Goal: Navigation & Orientation: Find specific page/section

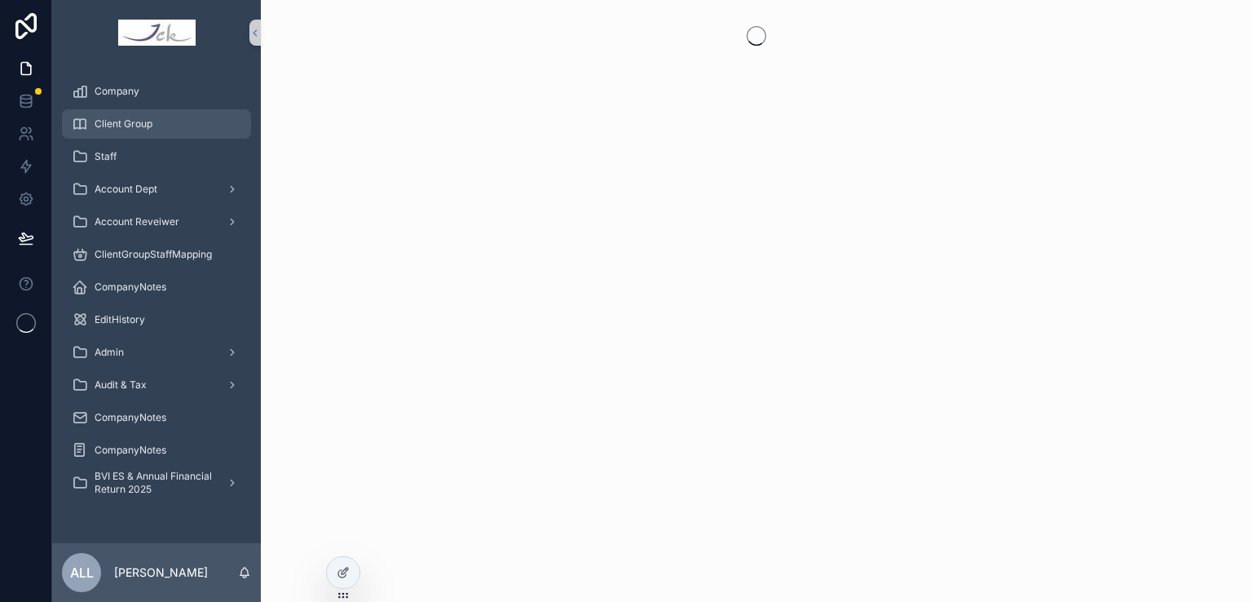
click at [169, 122] on div "Client Group" at bounding box center [157, 124] width 170 height 26
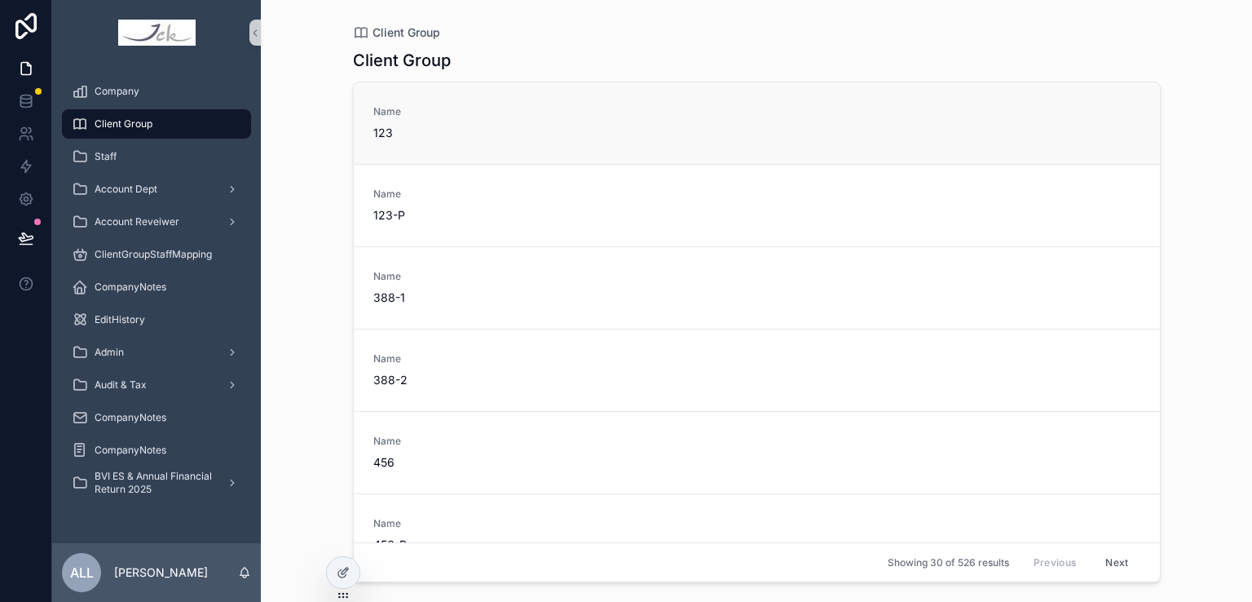
click at [487, 120] on div "Name 123" at bounding box center [461, 123] width 177 height 36
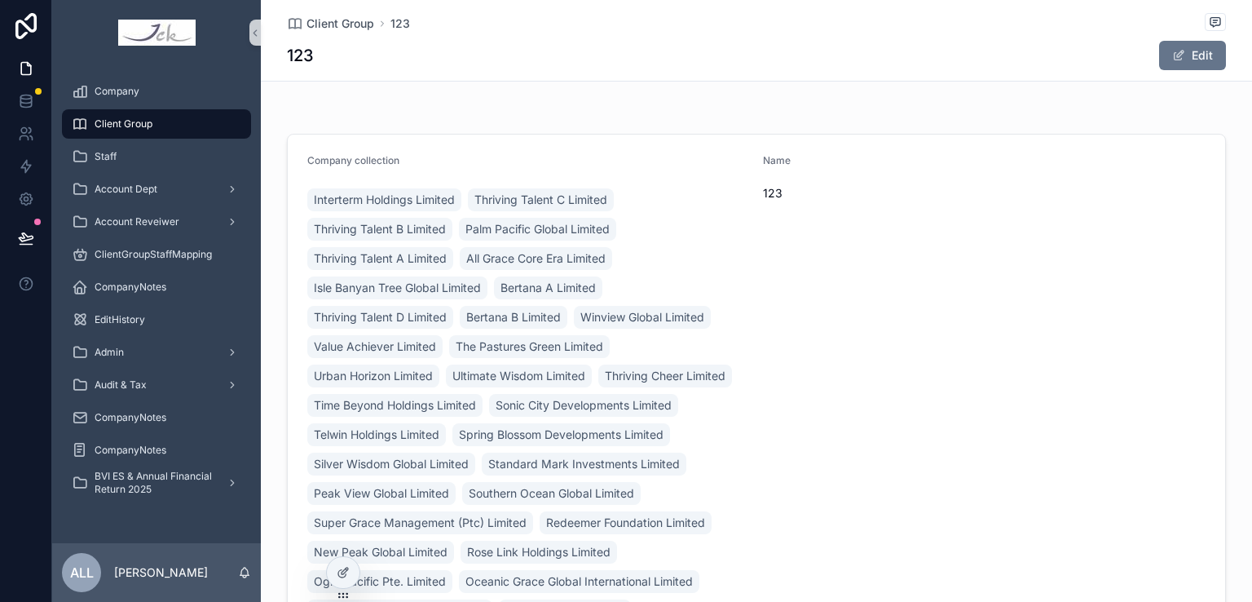
click at [112, 127] on span "Client Group" at bounding box center [124, 123] width 58 height 13
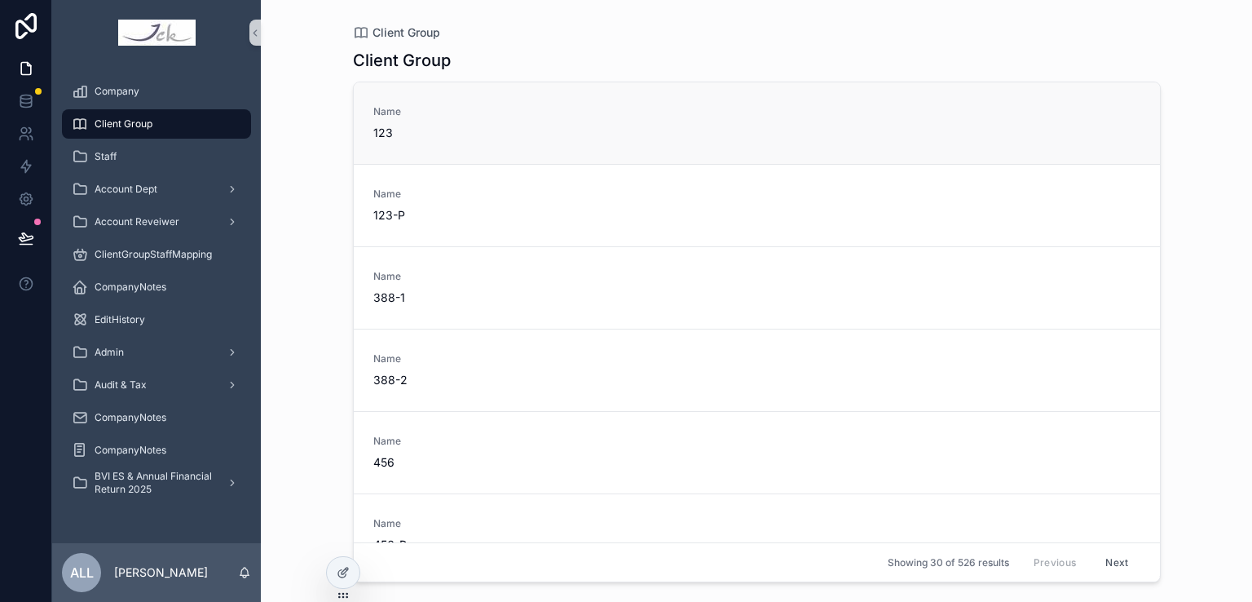
click at [460, 126] on span "123" at bounding box center [461, 133] width 177 height 16
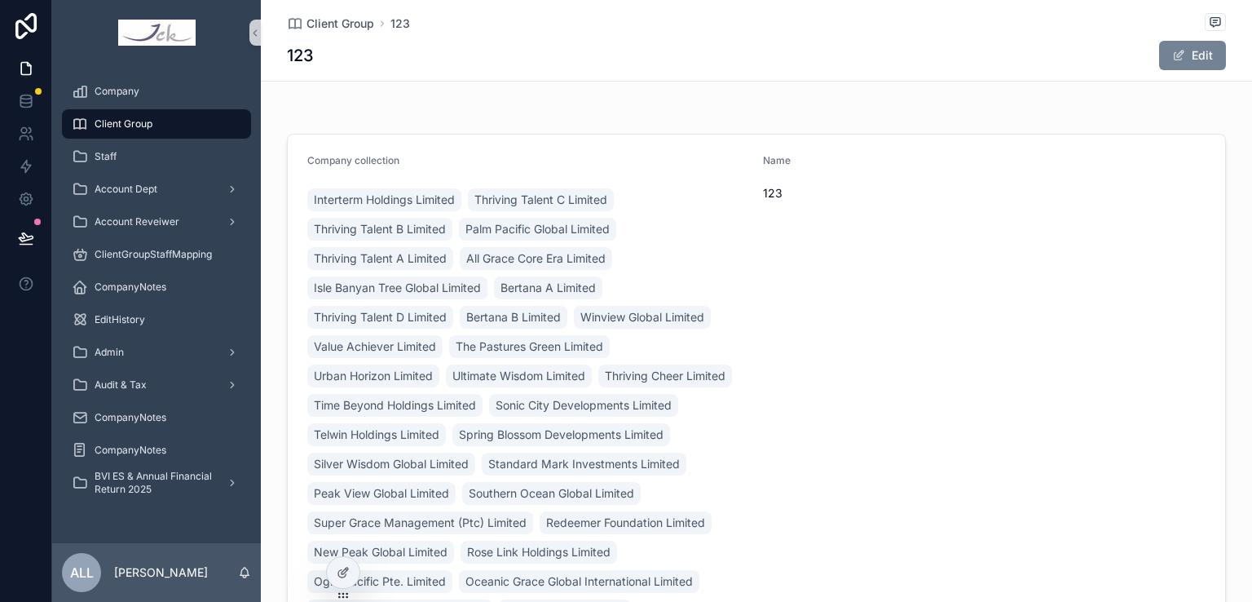
click at [1181, 50] on button "Edit" at bounding box center [1192, 55] width 67 height 29
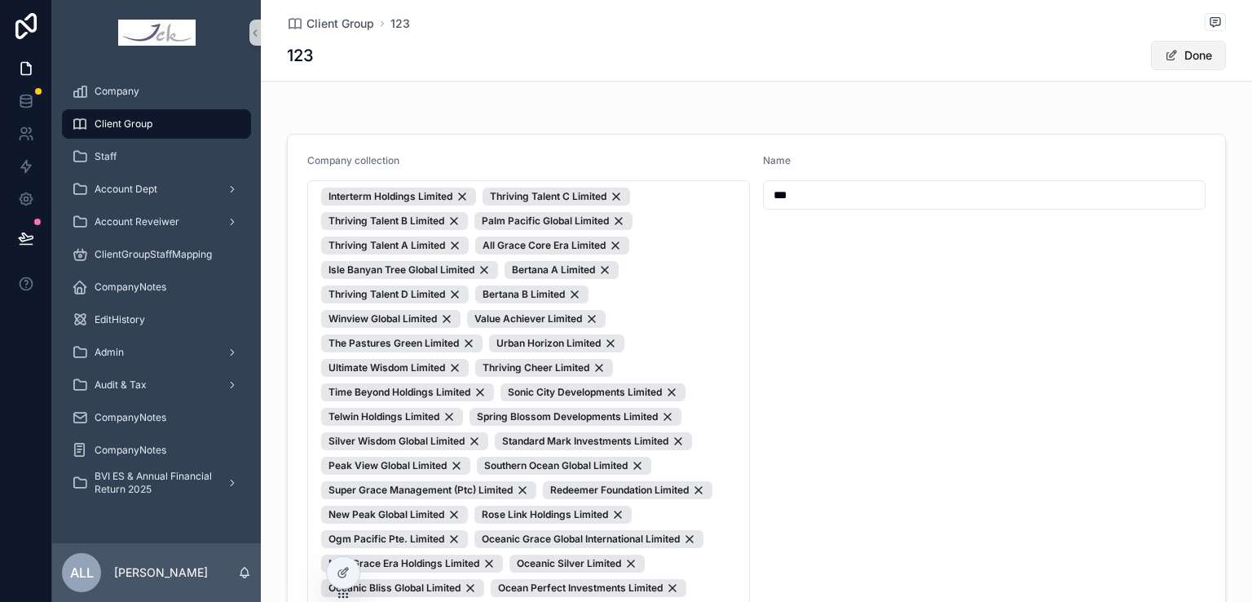
click at [1189, 53] on button "Done" at bounding box center [1188, 55] width 75 height 29
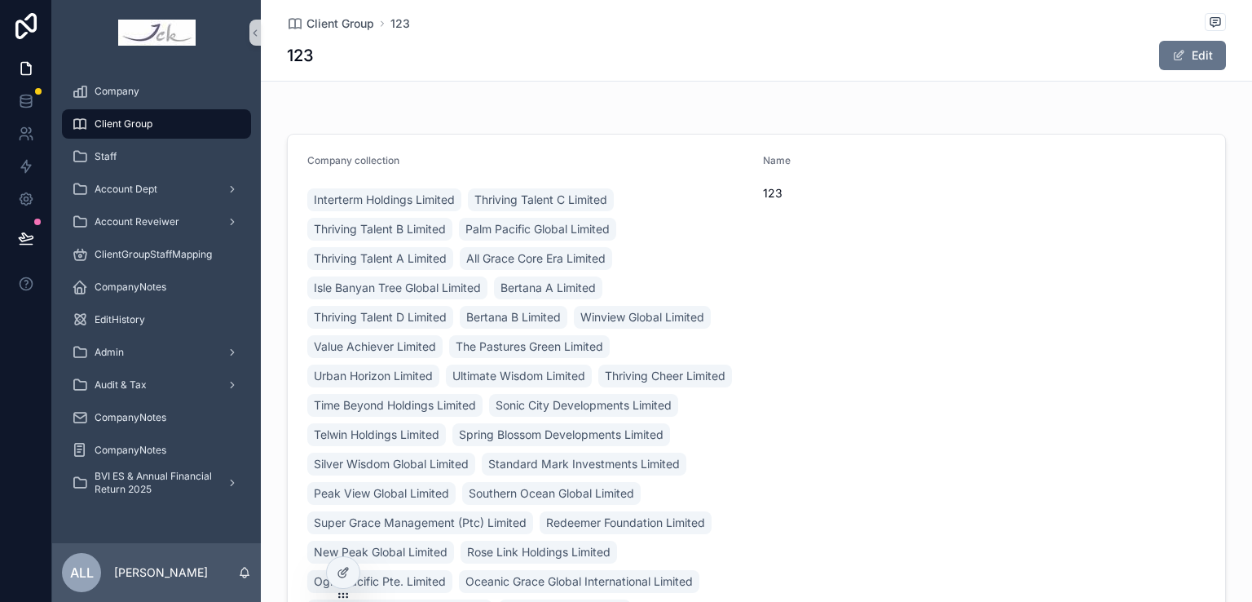
drag, startPoint x: 1163, startPoint y: 1, endPoint x: 1564, endPoint y: 21, distance: 401.5
click at [1042, 81] on div "Client Group 123 123 Edit" at bounding box center [756, 41] width 991 height 82
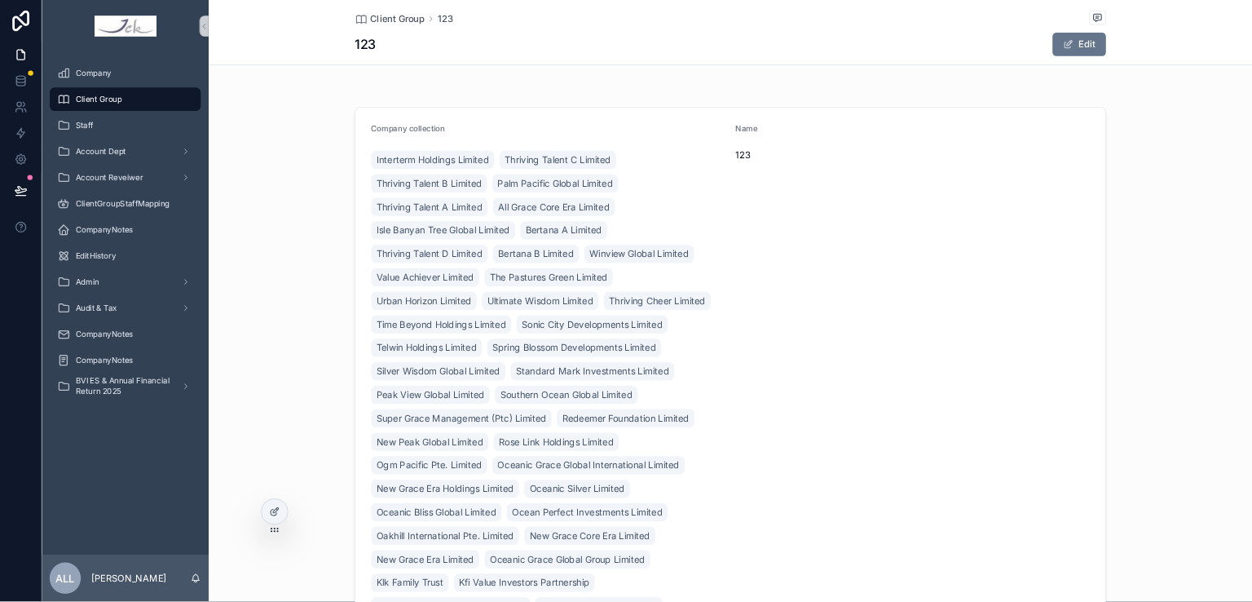
scroll to position [204, 0]
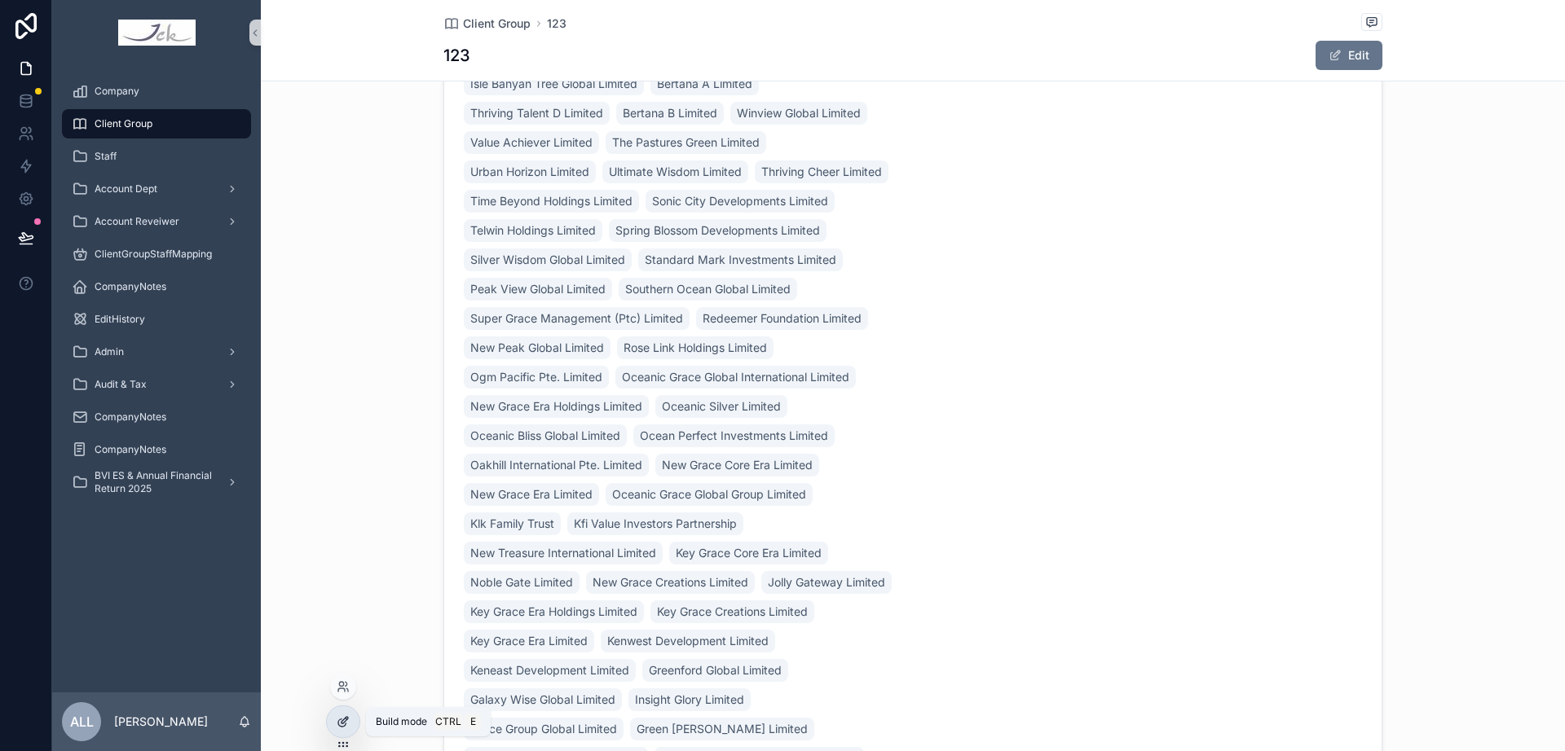
click at [348, 601] on icon at bounding box center [343, 722] width 13 height 13
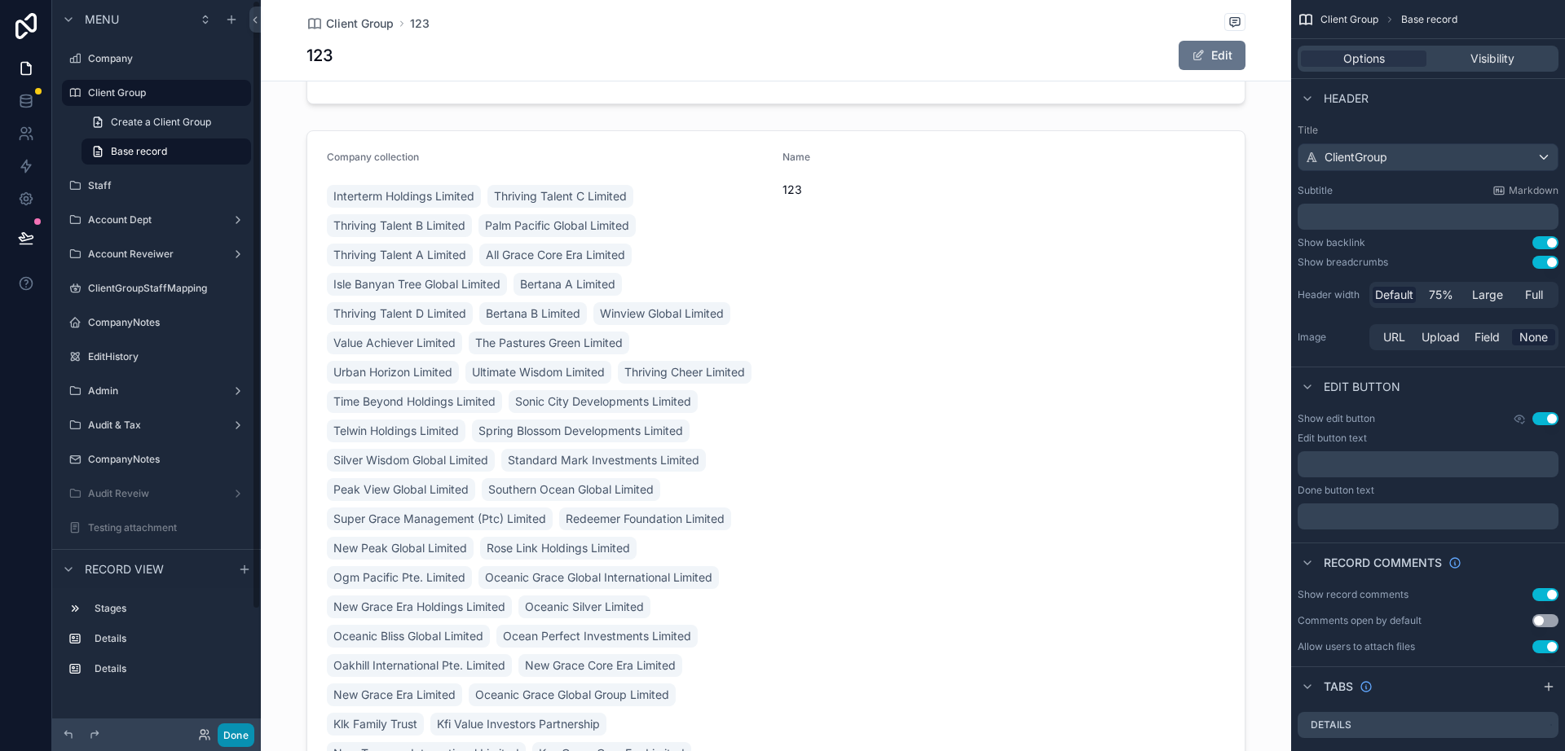
click at [233, 601] on button "Done" at bounding box center [236, 736] width 37 height 24
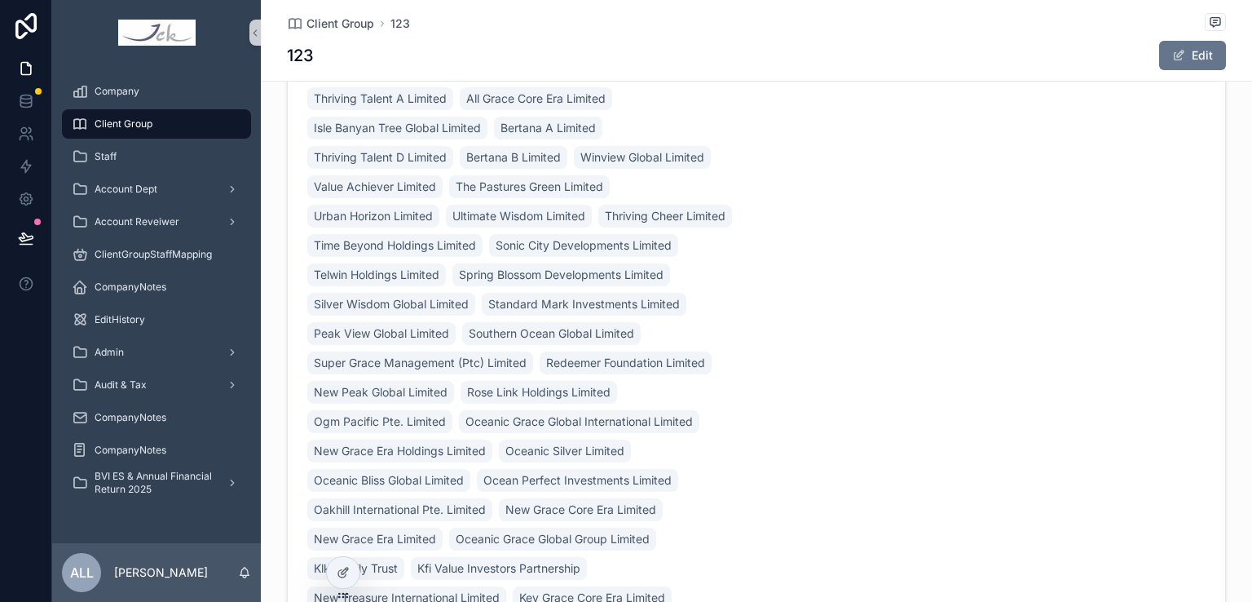
scroll to position [40, 0]
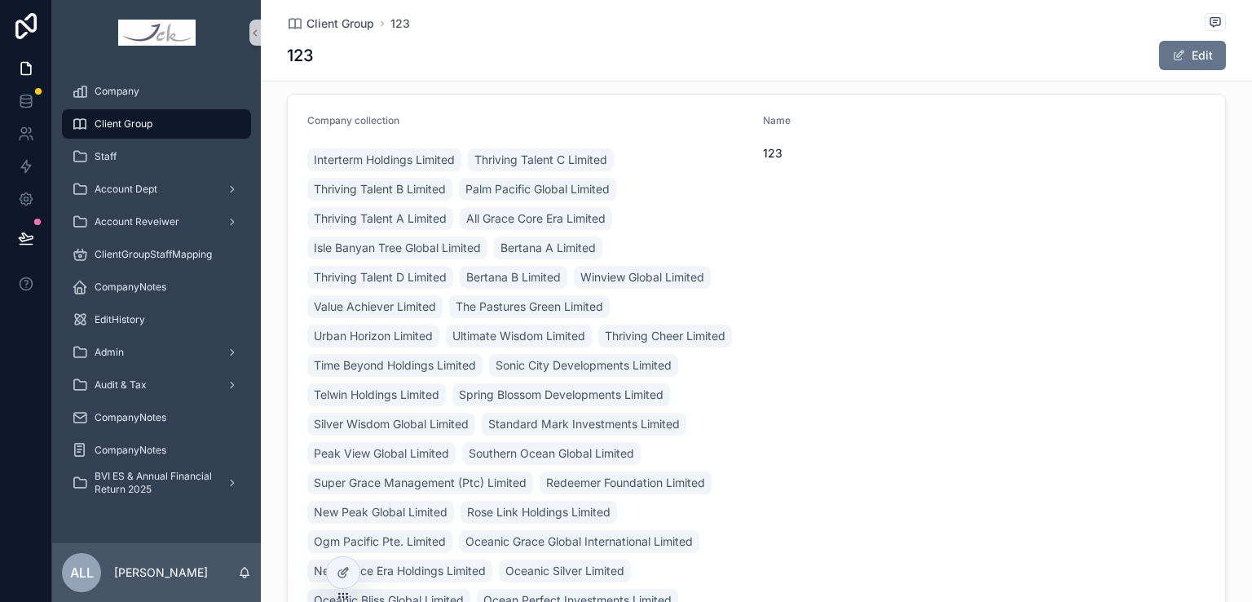
drag, startPoint x: 1242, startPoint y: 1, endPoint x: 813, endPoint y: 73, distance: 435.6
click at [813, 73] on div "Client Group 123 123 Edit" at bounding box center [756, 40] width 939 height 81
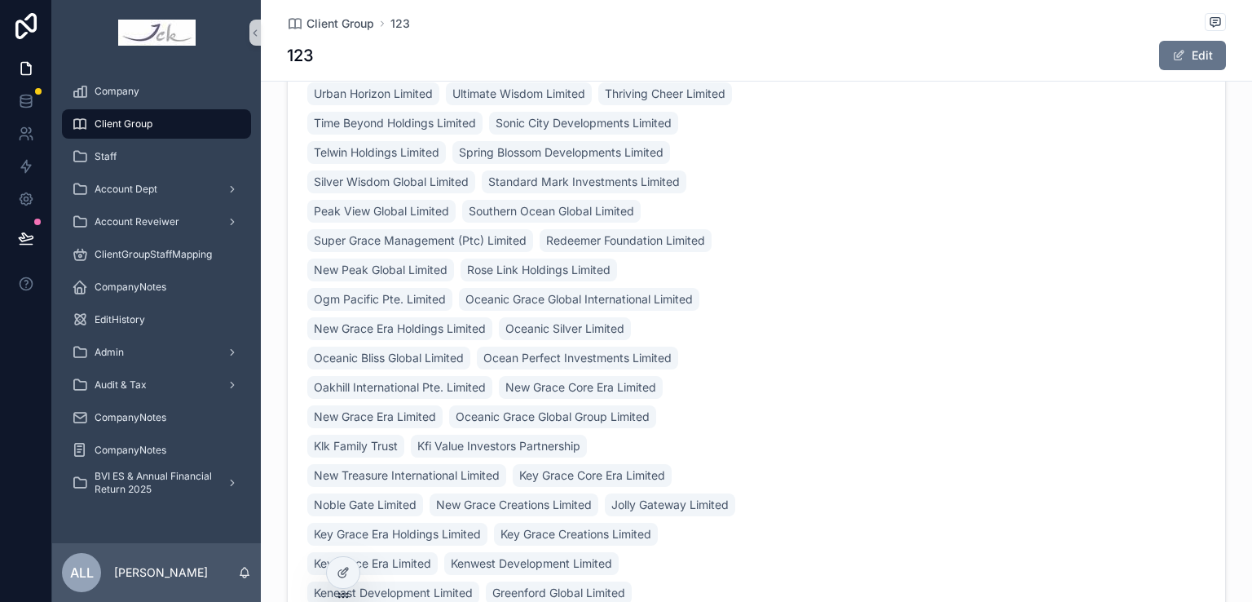
scroll to position [0, 0]
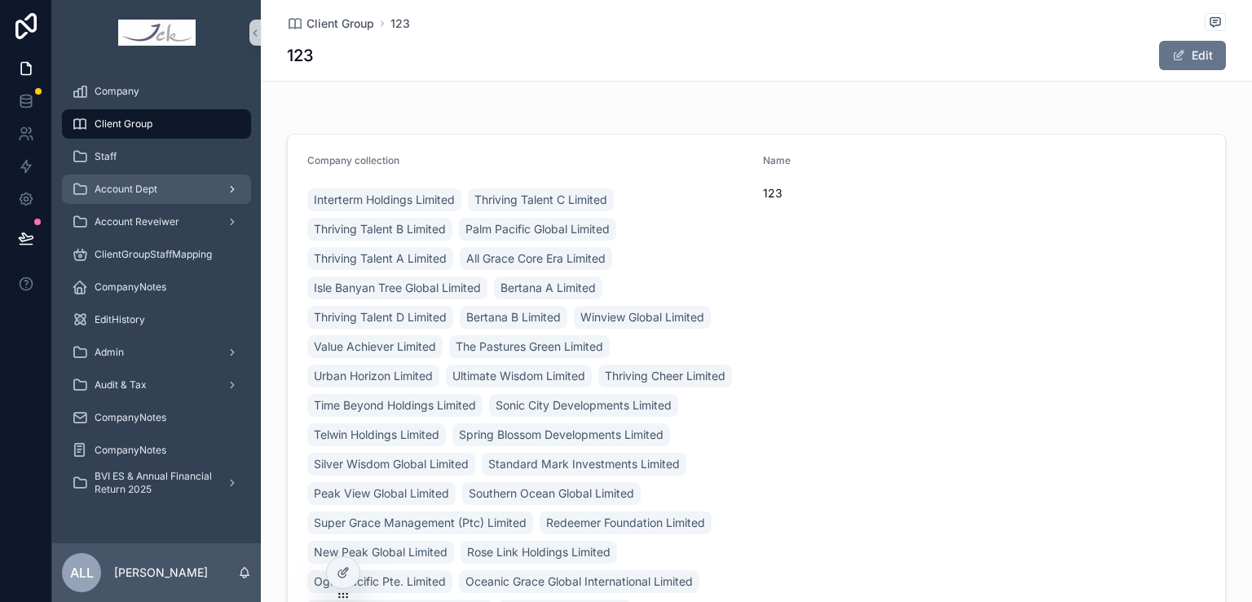
click at [122, 183] on span "Account Dept" at bounding box center [126, 189] width 63 height 13
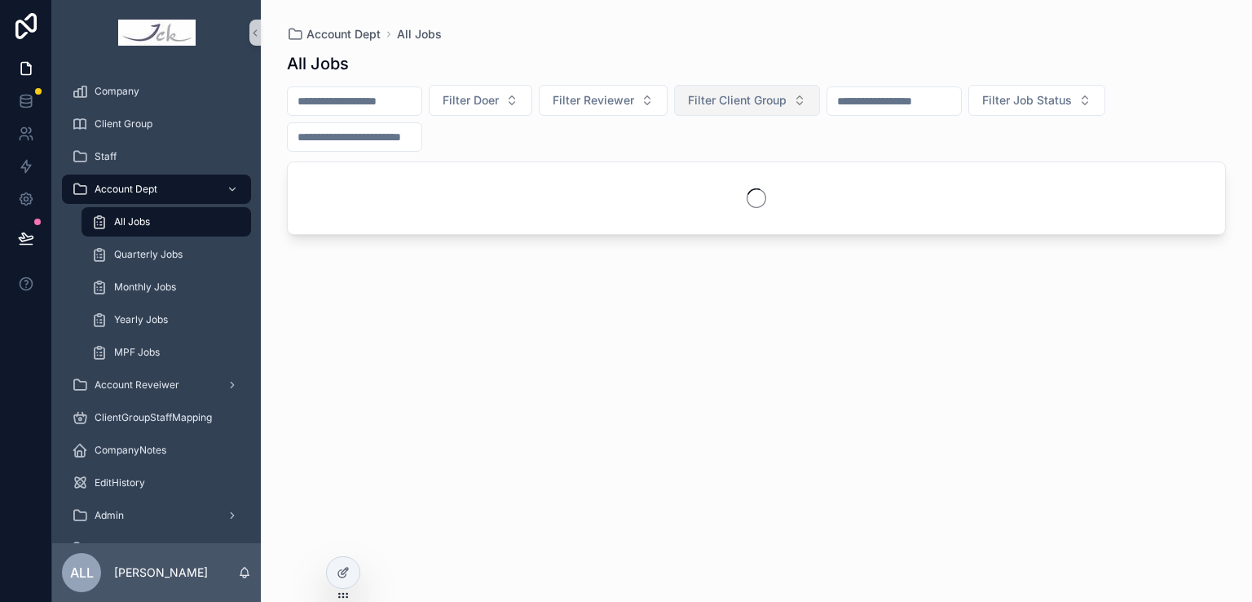
click at [751, 104] on span "Filter Client Group" at bounding box center [737, 100] width 99 height 16
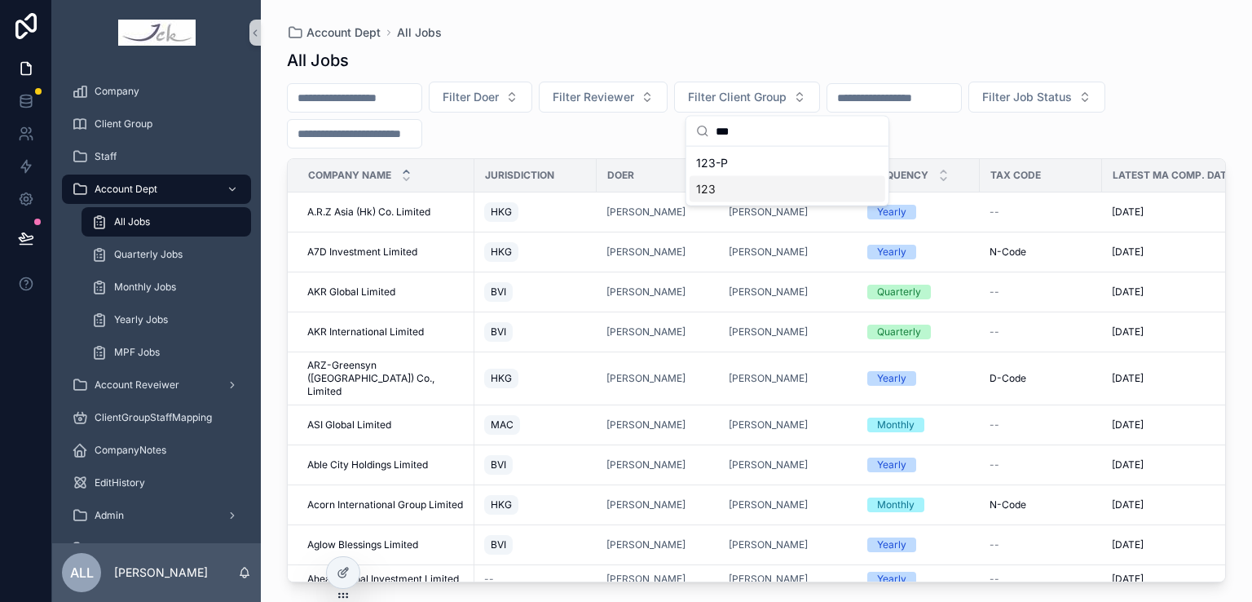
type input "***"
click at [710, 193] on span "123" at bounding box center [706, 189] width 20 height 16
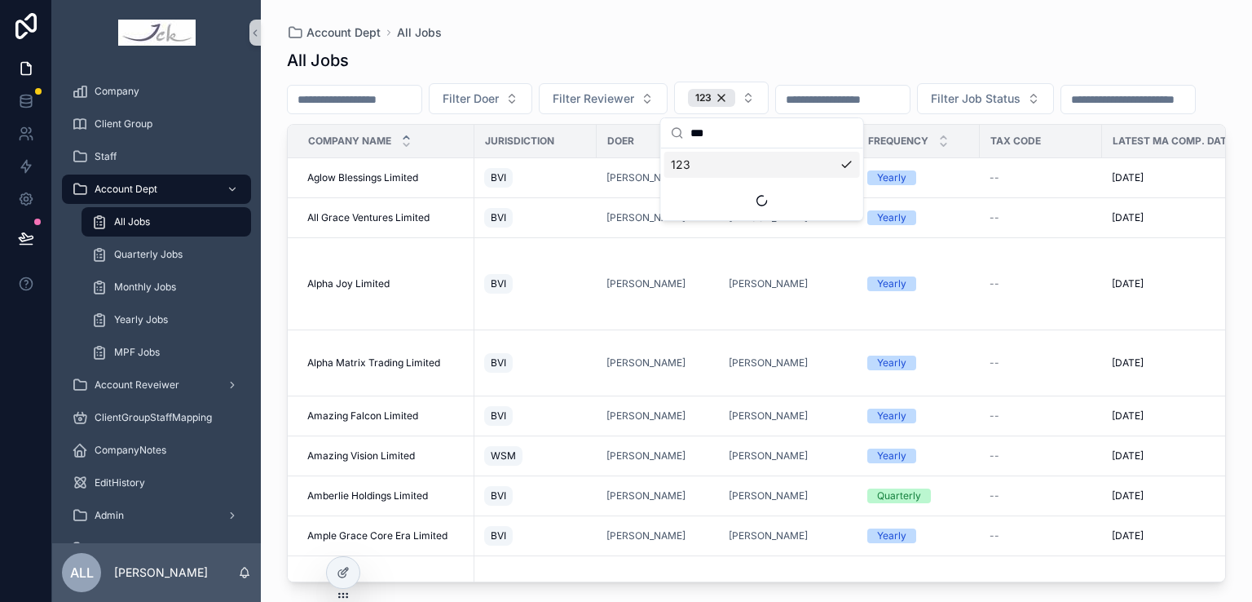
click at [576, 114] on div "Filter Doer Filter Reviewer 123 Filter Job Status" at bounding box center [756, 98] width 939 height 33
click at [399, 156] on div "Company Name" at bounding box center [381, 141] width 185 height 31
click at [404, 150] on icon "scrollable content" at bounding box center [406, 144] width 11 height 11
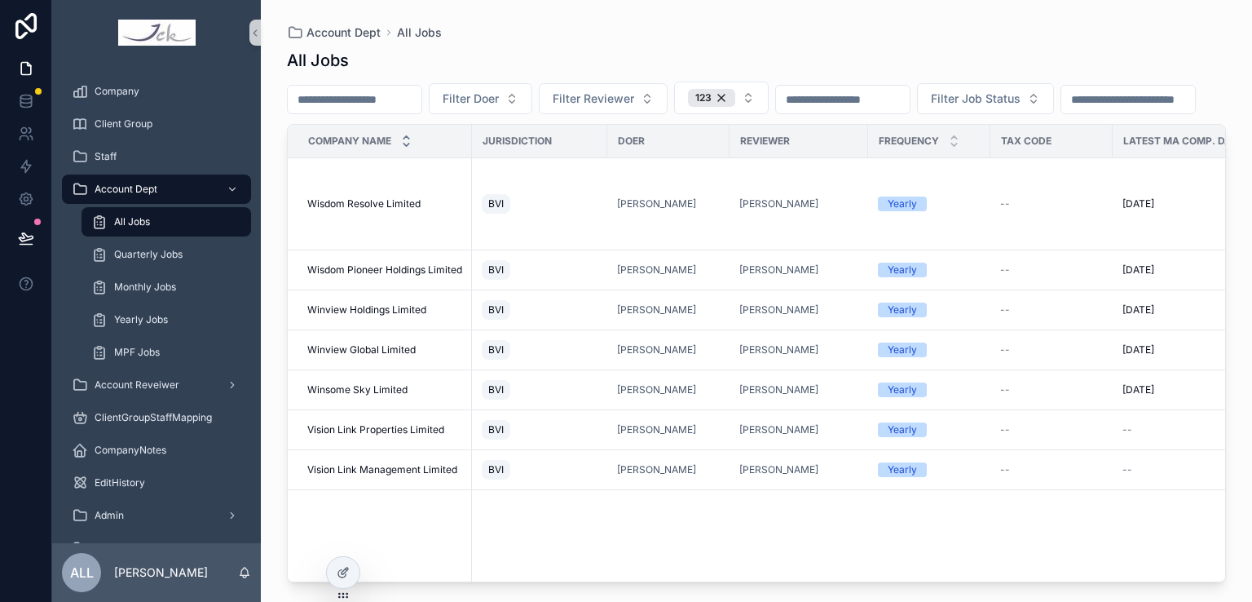
click at [401, 150] on icon "scrollable content" at bounding box center [406, 144] width 11 height 11
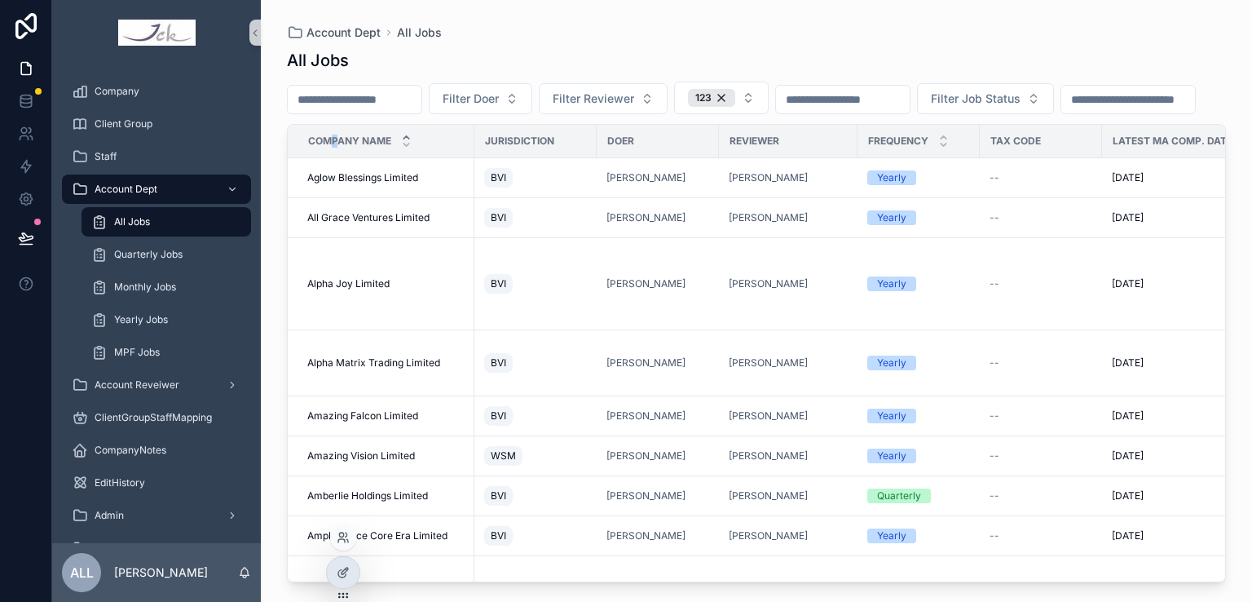
drag, startPoint x: 355, startPoint y: 175, endPoint x: 336, endPoint y: 174, distance: 19.6
click at [336, 148] on span "Company Name" at bounding box center [349, 140] width 83 height 13
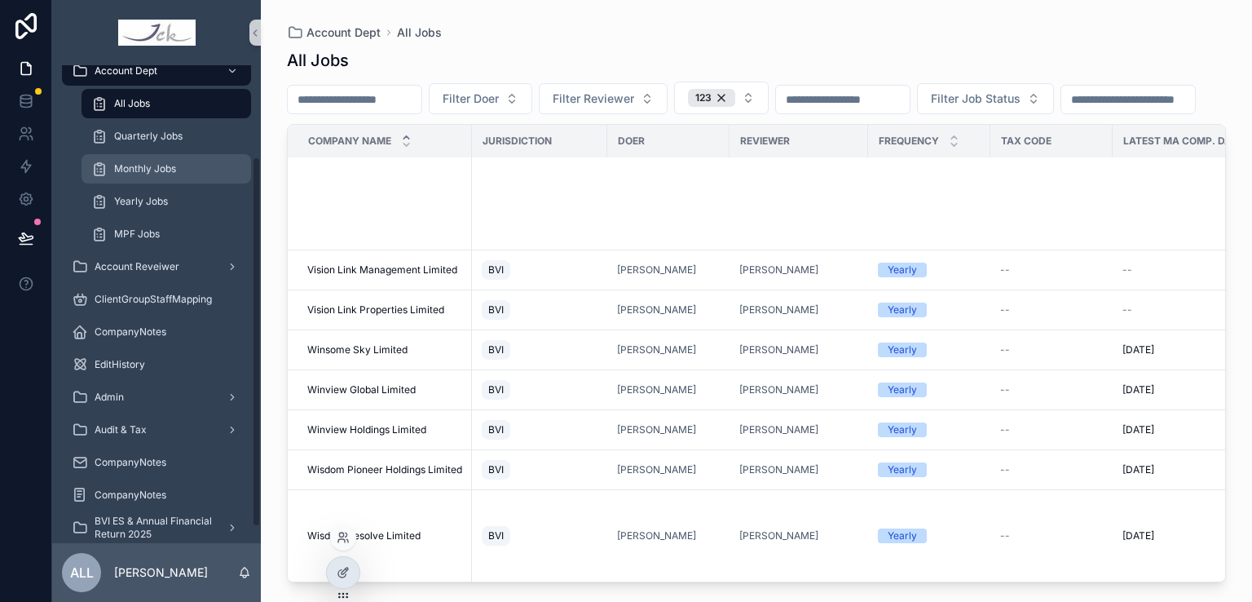
scroll to position [139, 0]
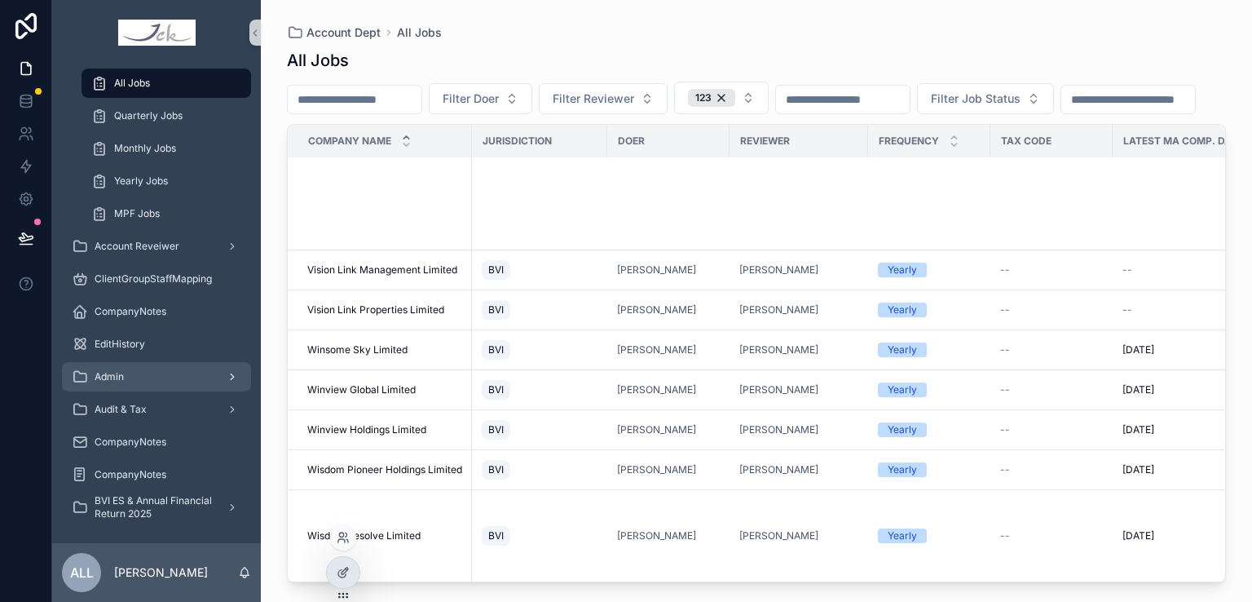
click at [137, 372] on div "Admin" at bounding box center [157, 377] width 170 height 26
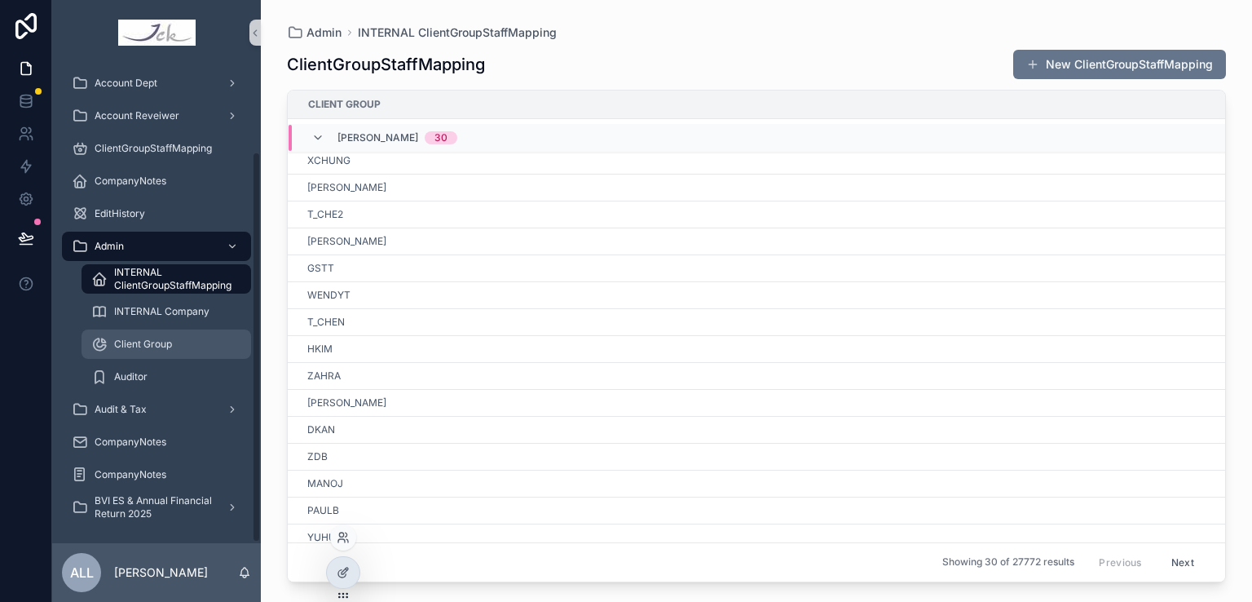
click at [165, 337] on span "Client Group" at bounding box center [143, 343] width 58 height 13
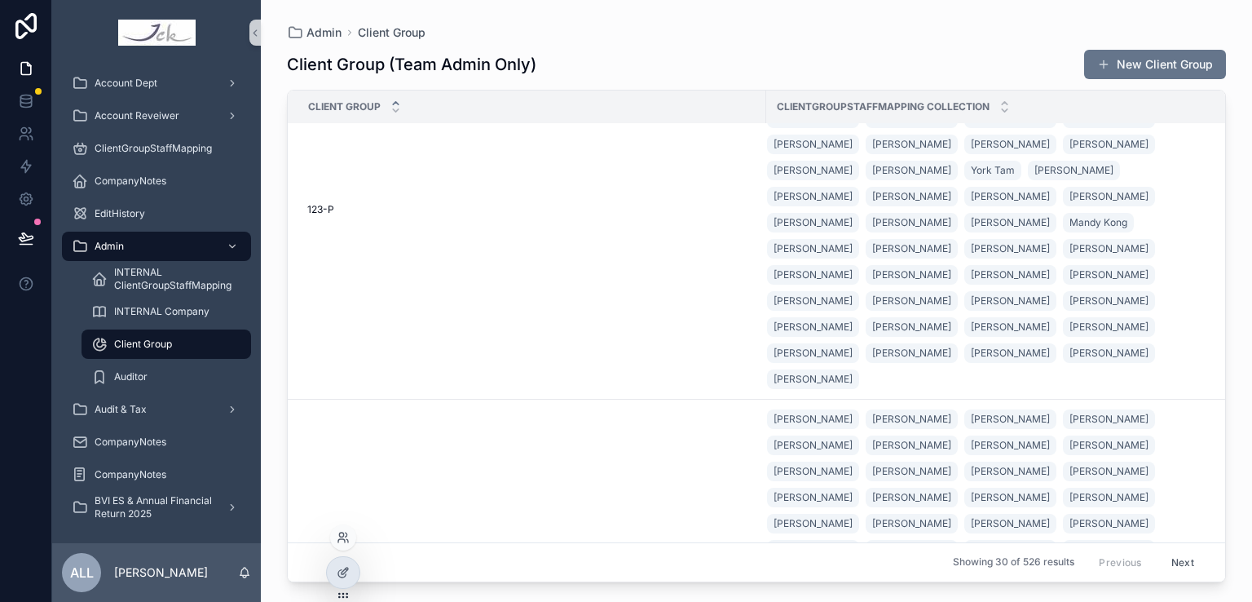
scroll to position [571, 0]
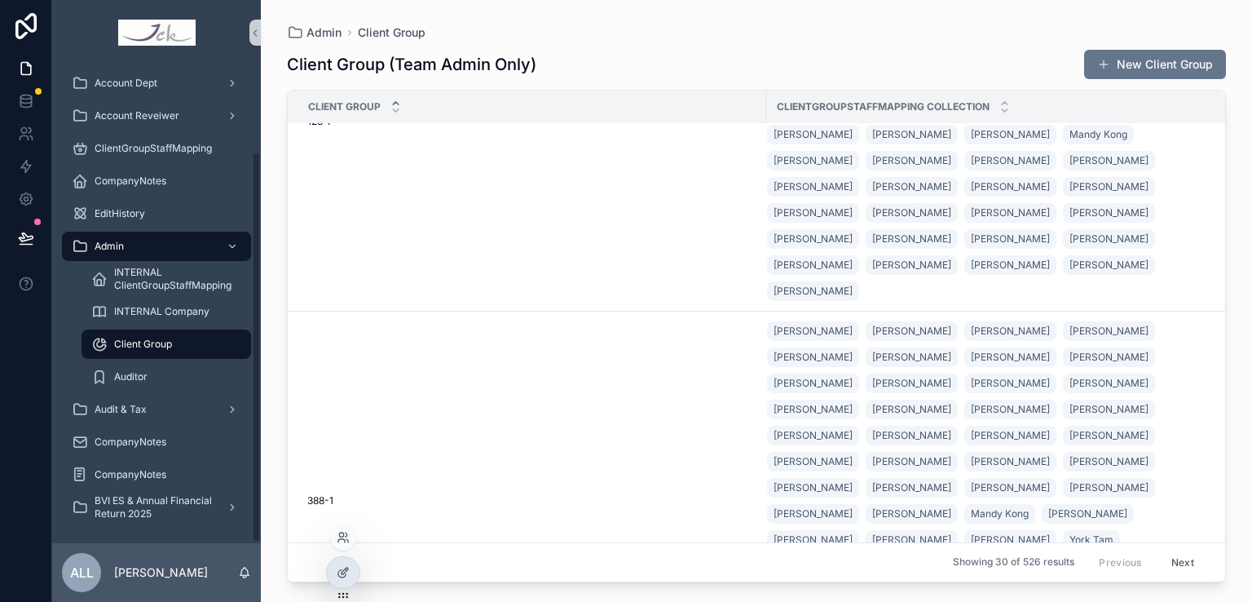
click at [166, 491] on div "BVI ES & Annual Financial Return 2025" at bounding box center [156, 507] width 209 height 33
click at [174, 506] on span "BVI ES & Annual Financial Return 2025" at bounding box center [154, 507] width 119 height 26
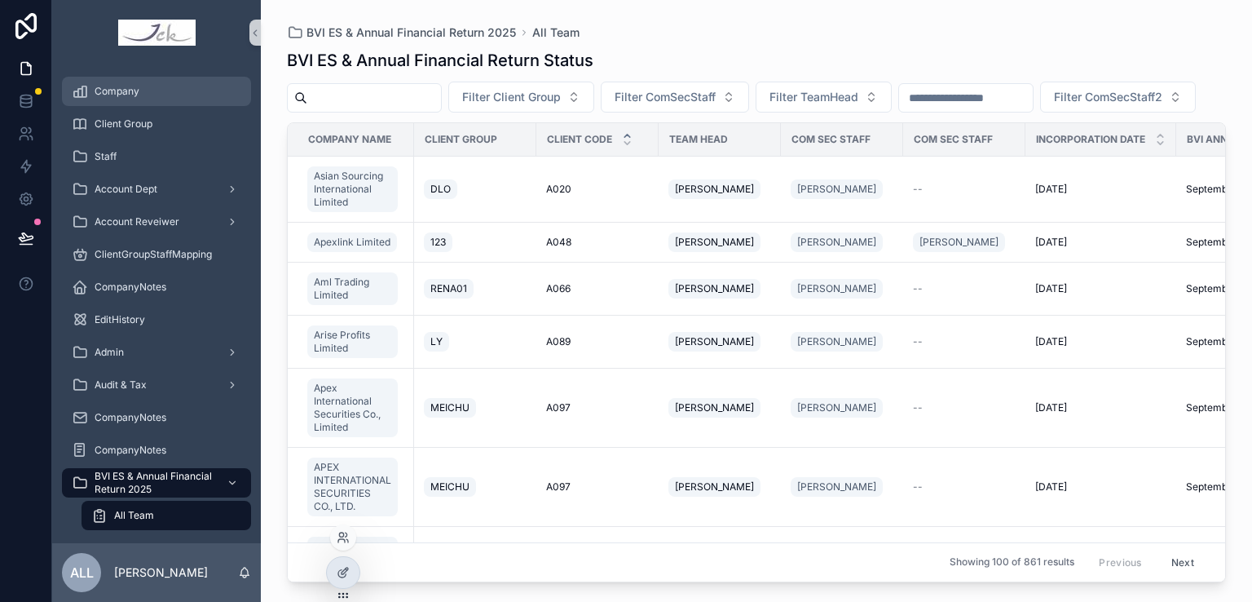
click at [117, 85] on span "Company" at bounding box center [117, 91] width 45 height 13
